Goal: Task Accomplishment & Management: Use online tool/utility

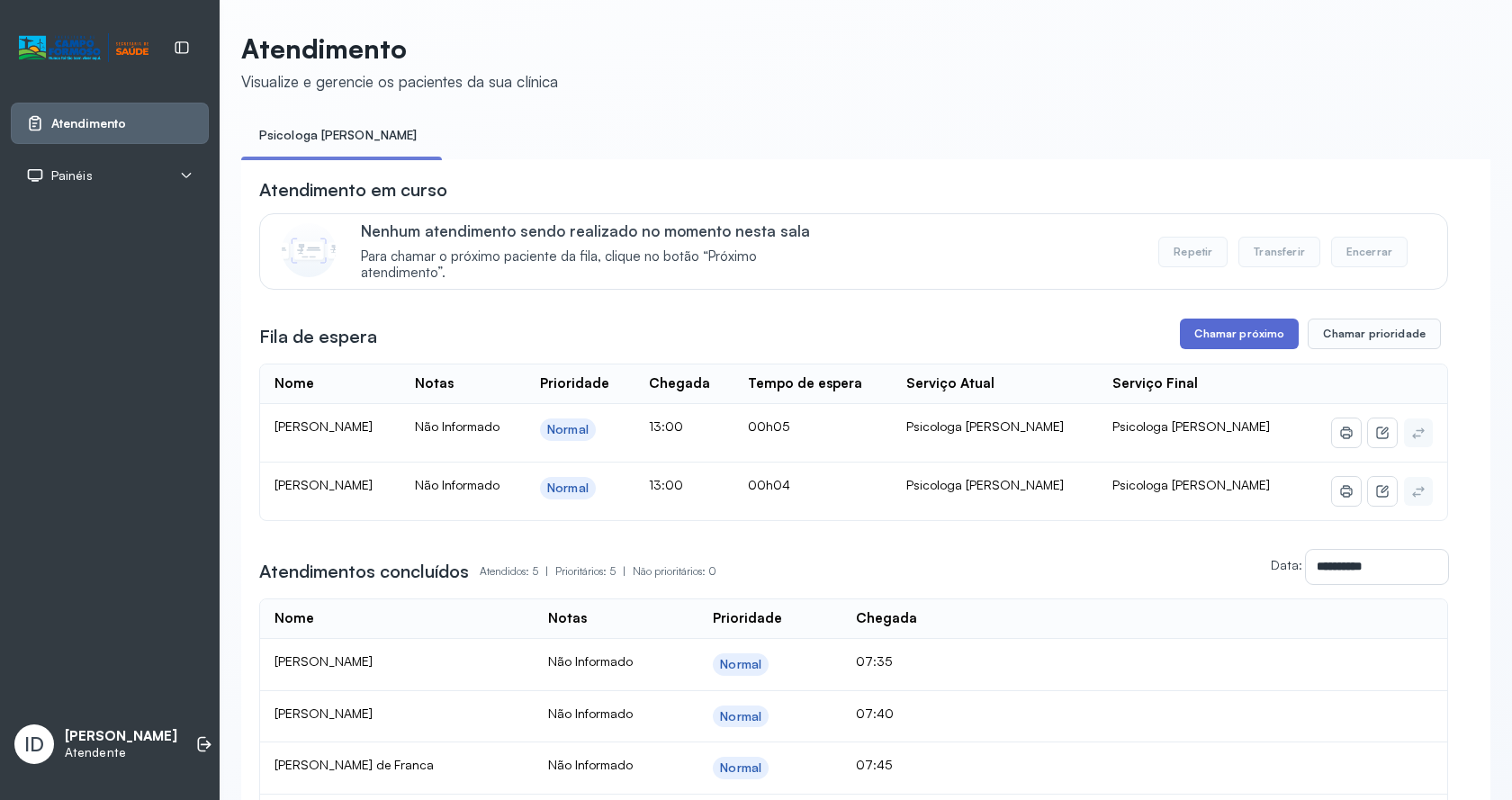
click at [1232, 332] on button "Chamar próximo" at bounding box center [1239, 333] width 119 height 30
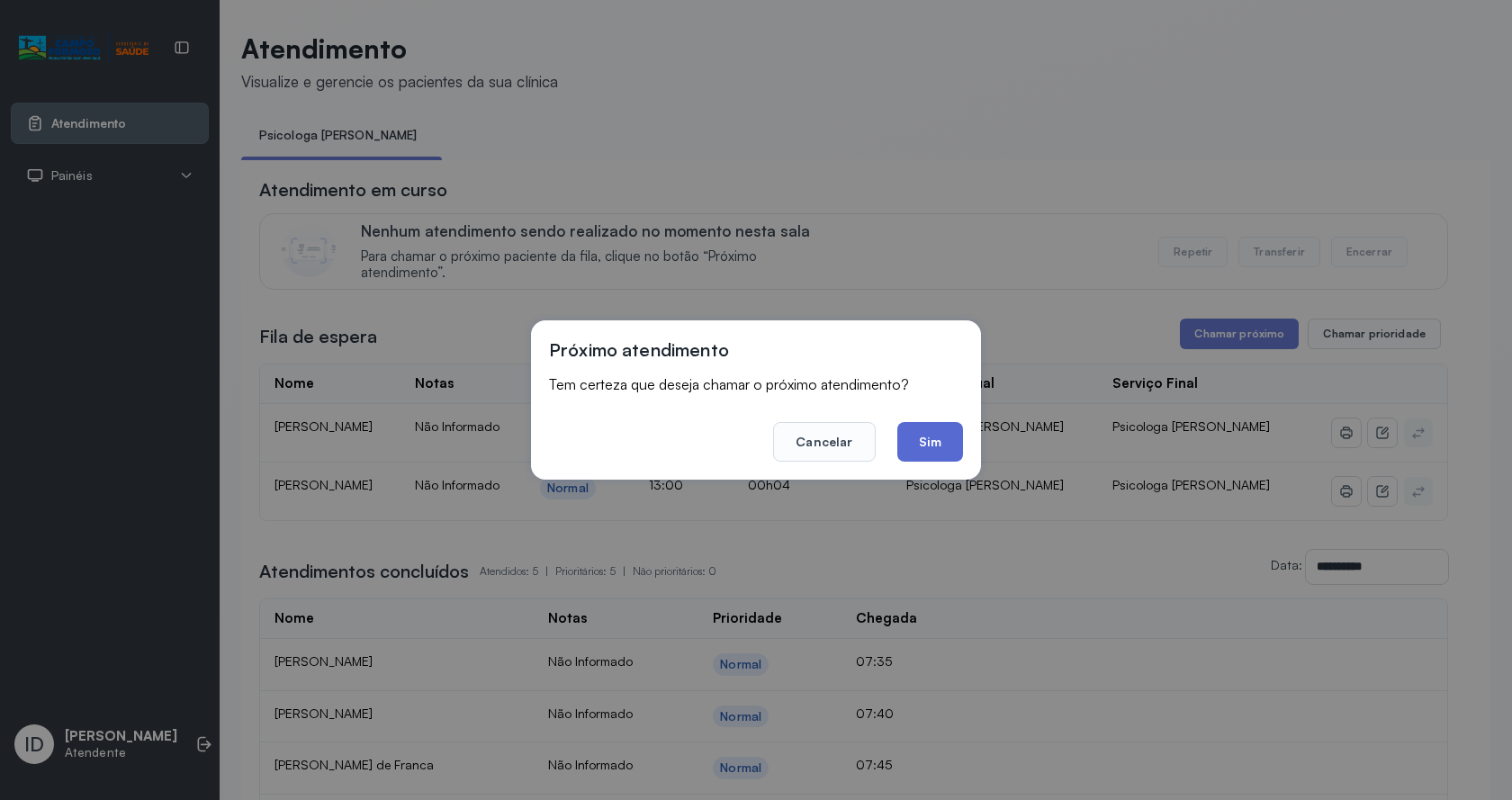
click at [961, 442] on button "Sim" at bounding box center [930, 441] width 66 height 39
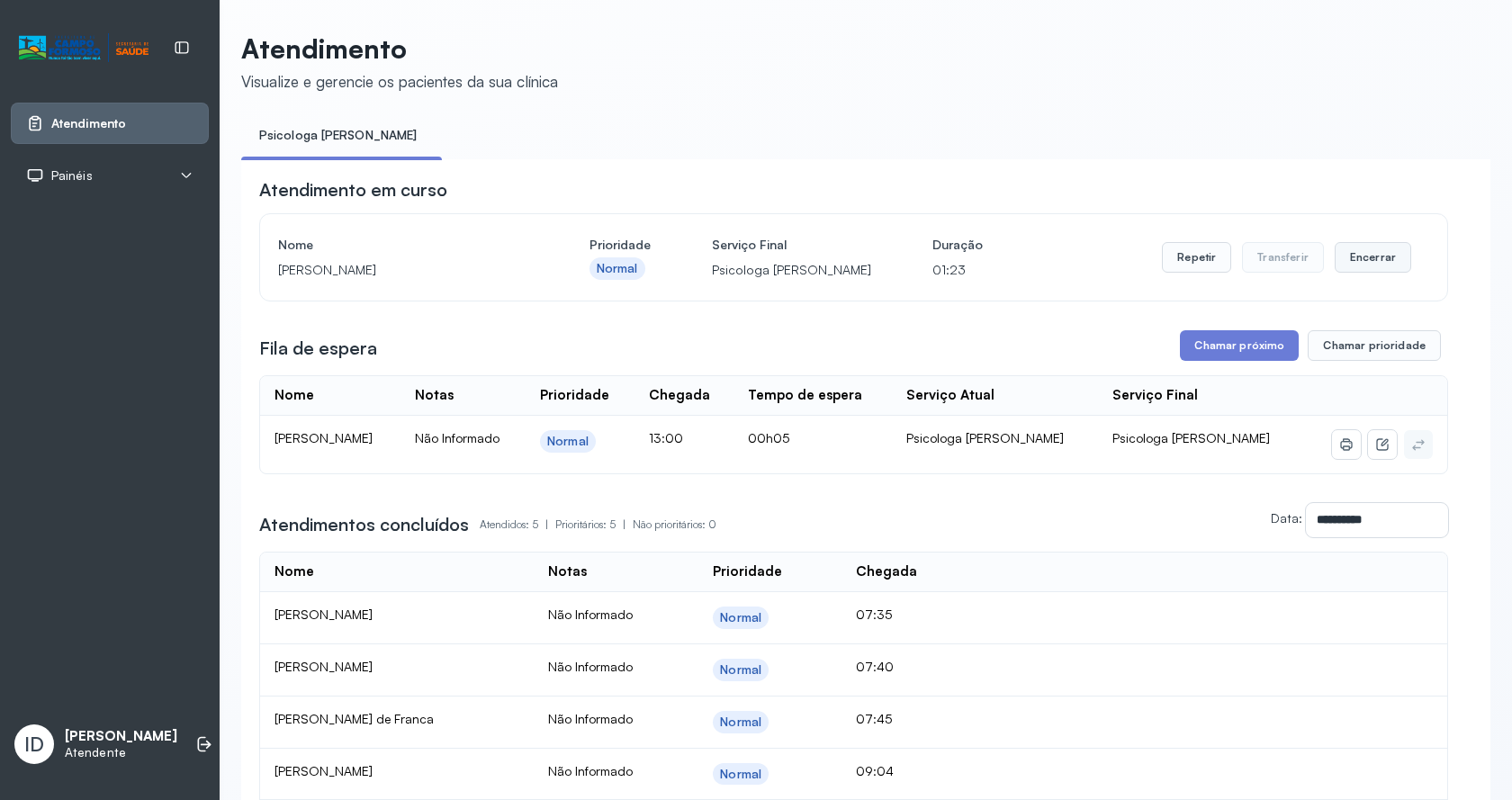
click at [1334, 258] on button "Encerrar" at bounding box center [1372, 257] width 76 height 30
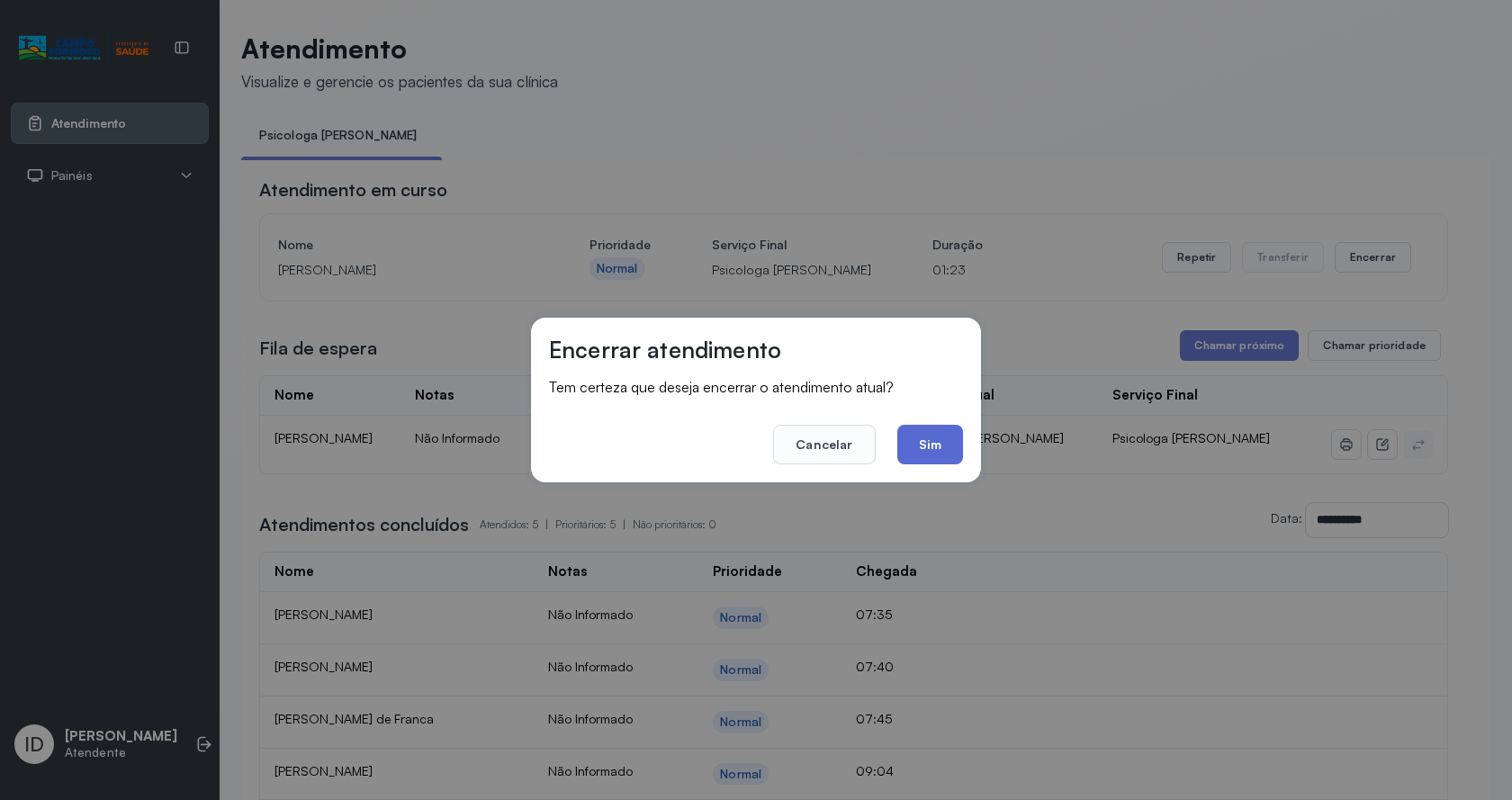
click at [928, 443] on button "Sim" at bounding box center [930, 444] width 66 height 39
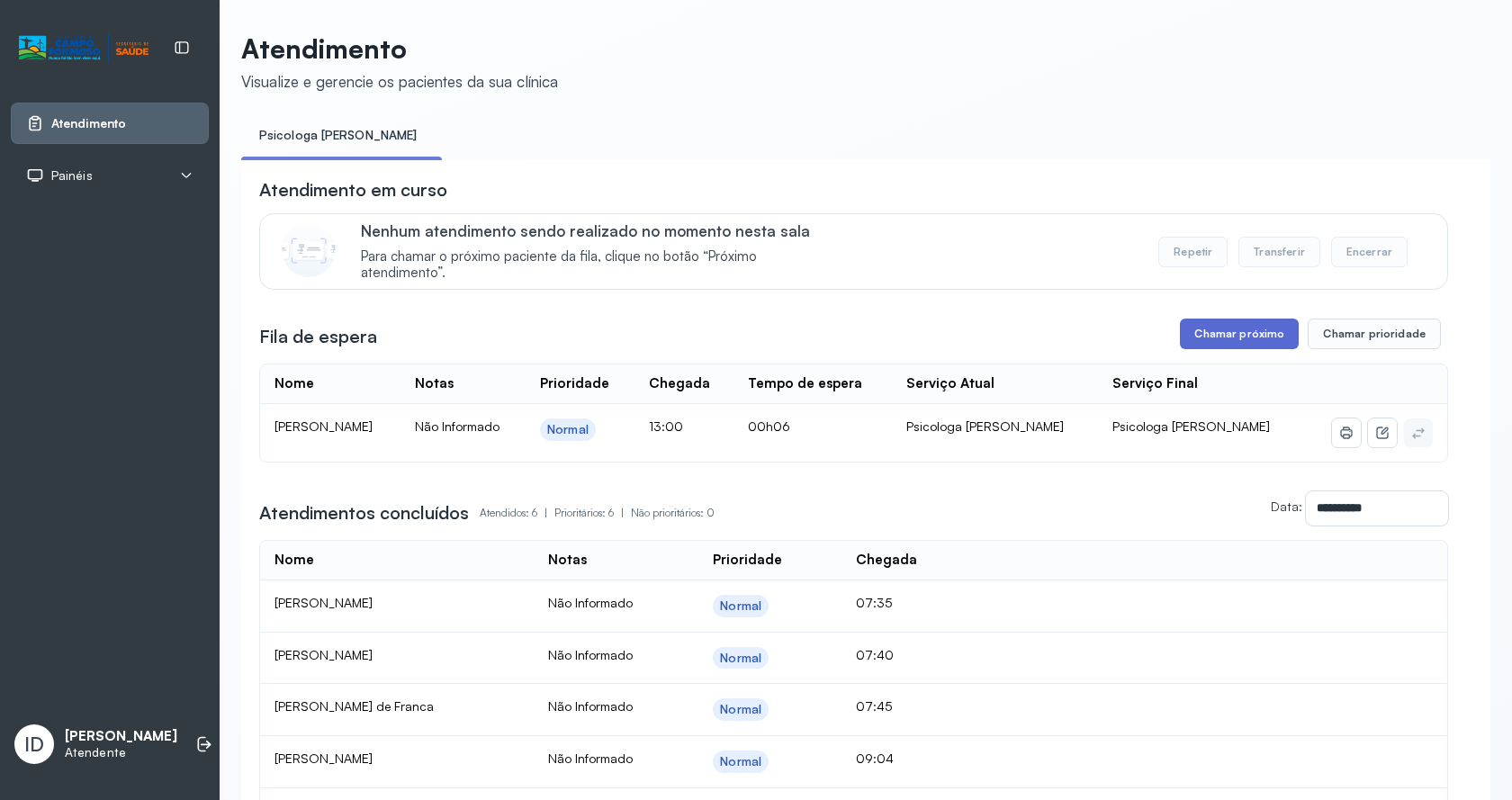
click at [1226, 349] on button "Chamar próximo" at bounding box center [1239, 333] width 119 height 30
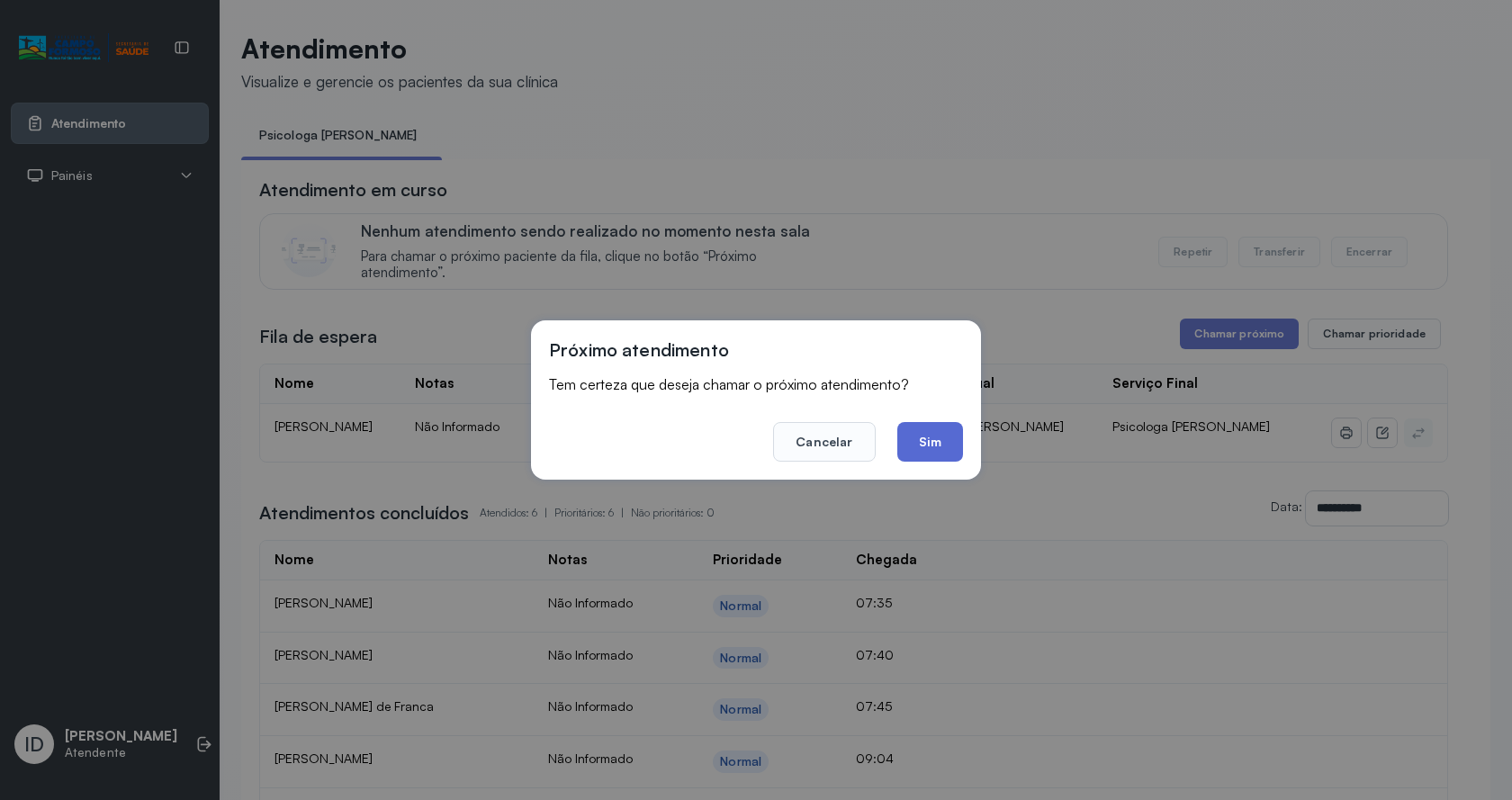
click at [898, 435] on button "Sim" at bounding box center [930, 441] width 66 height 39
